Goal: Transaction & Acquisition: Download file/media

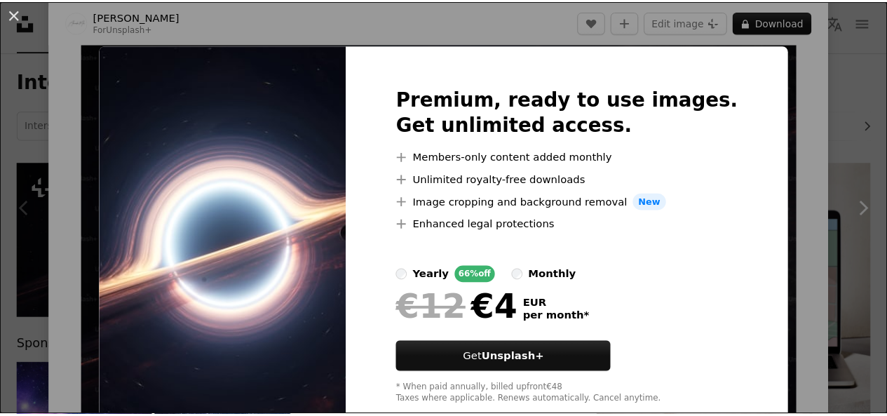
scroll to position [34, 0]
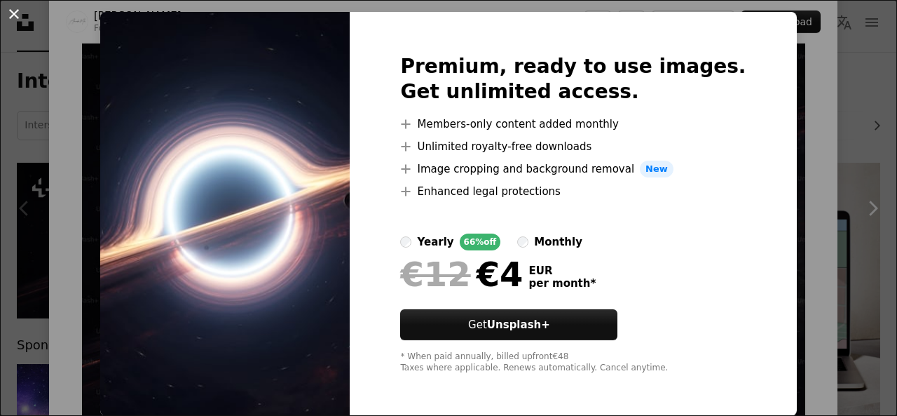
click at [6, 22] on button "An X shape" at bounding box center [14, 14] width 17 height 17
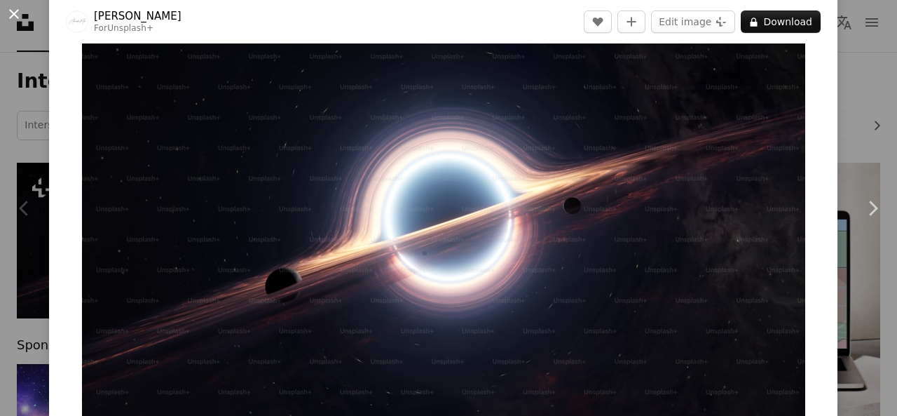
click at [18, 22] on button "An X shape" at bounding box center [14, 14] width 17 height 17
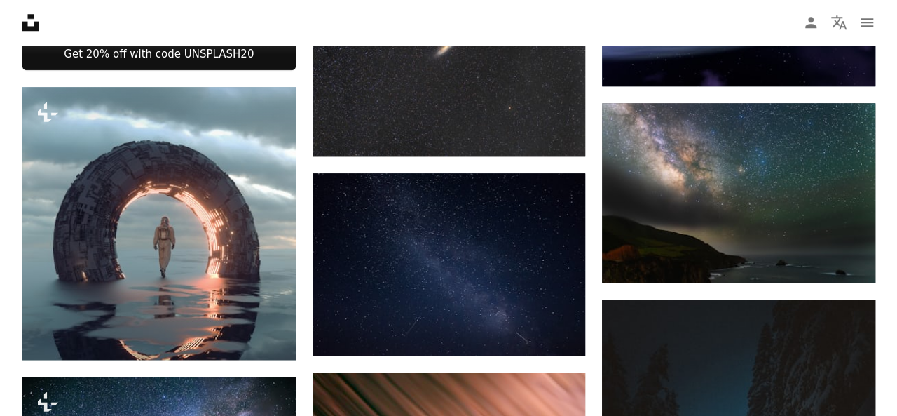
scroll to position [661, 0]
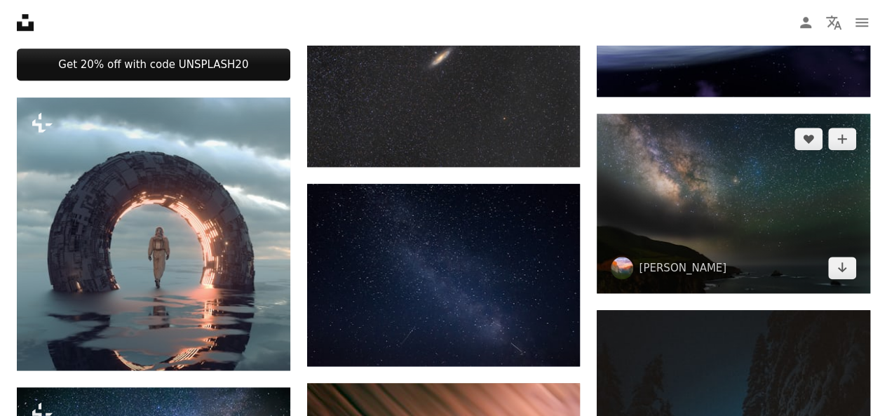
click at [772, 228] on img at bounding box center [733, 203] width 273 height 179
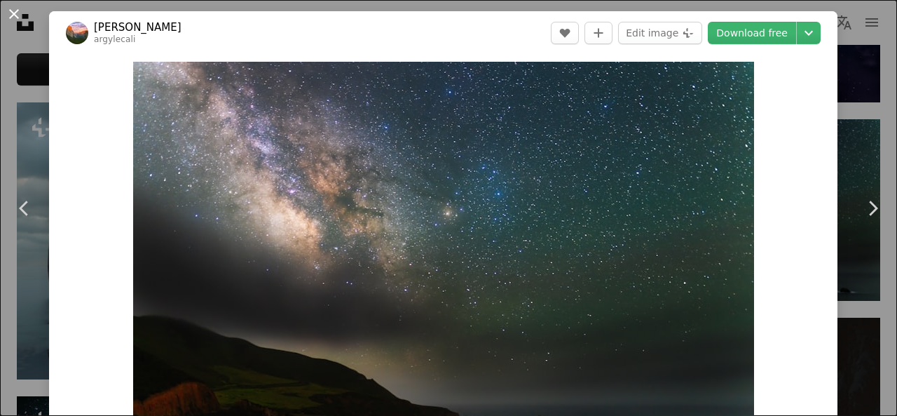
click at [8, 21] on button "An X shape" at bounding box center [14, 14] width 17 height 17
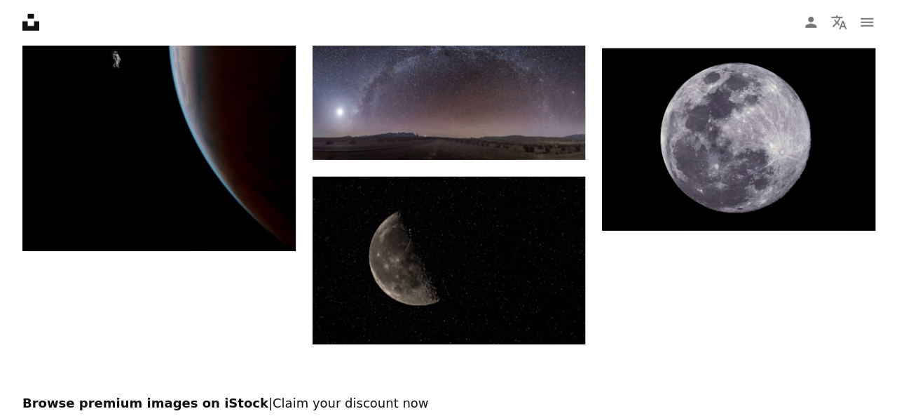
scroll to position [2021, 0]
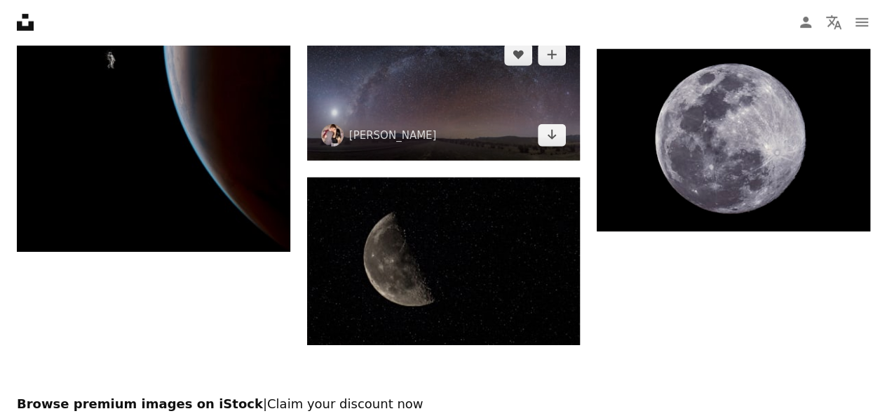
click at [512, 108] on img at bounding box center [443, 94] width 273 height 131
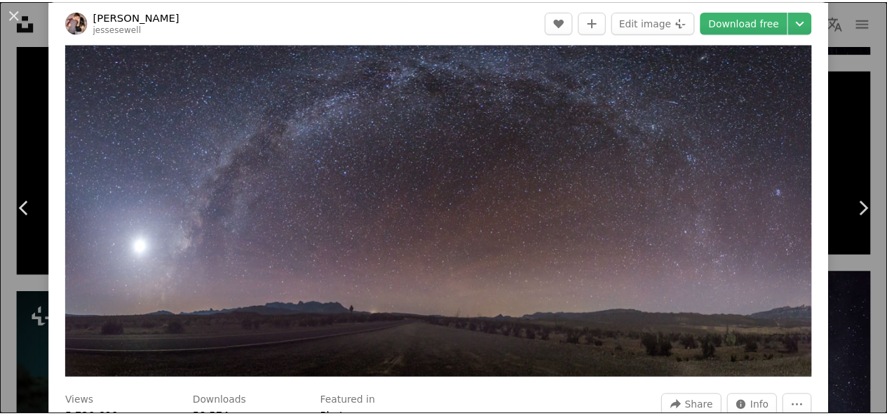
scroll to position [45, 0]
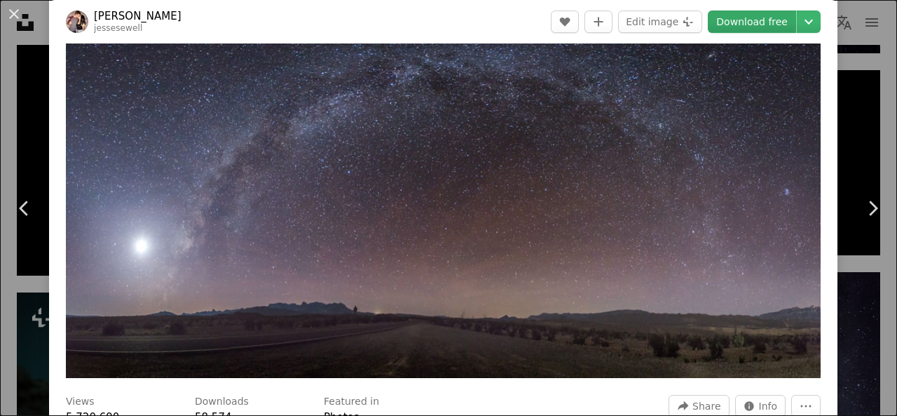
click at [751, 24] on link "Download free" at bounding box center [752, 22] width 88 height 22
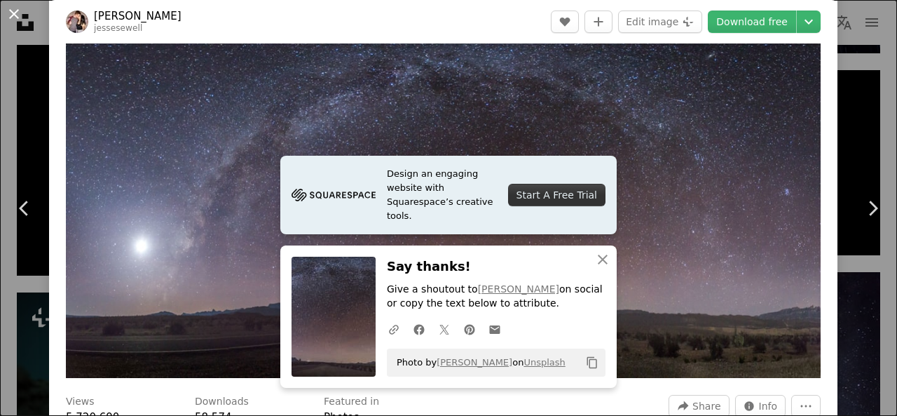
click at [9, 21] on button "An X shape" at bounding box center [14, 14] width 17 height 17
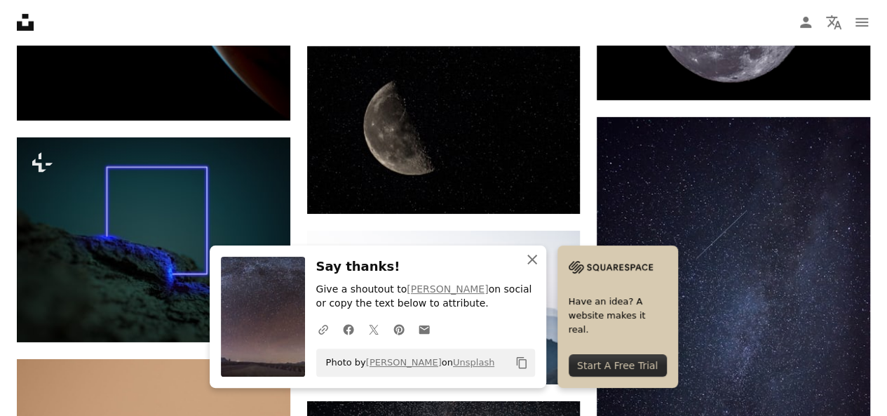
click at [527, 255] on icon "button" at bounding box center [532, 259] width 10 height 10
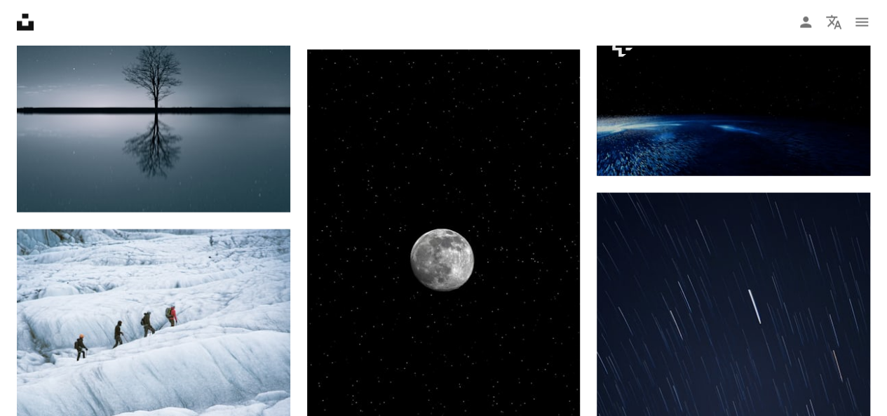
scroll to position [1380, 0]
